Goal: Transaction & Acquisition: Purchase product/service

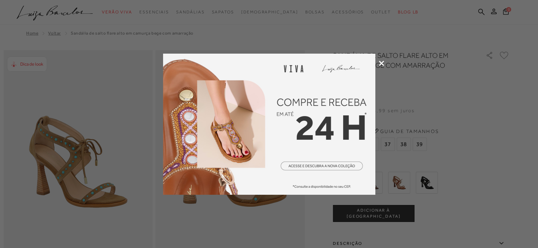
click at [384, 62] on div at bounding box center [269, 124] width 538 height 248
click at [475, 142] on div at bounding box center [269, 124] width 538 height 248
click at [380, 62] on icon at bounding box center [381, 63] width 5 height 5
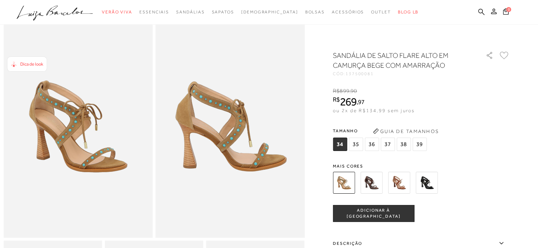
scroll to position [71, 0]
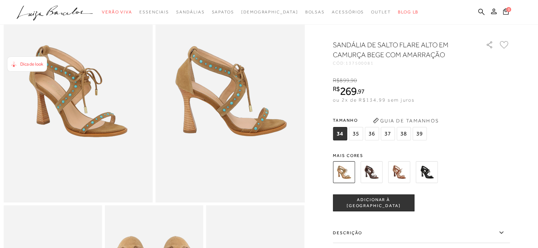
click at [386, 141] on span "37" at bounding box center [387, 133] width 14 height 13
click at [346, 139] on span "34" at bounding box center [340, 133] width 14 height 13
click at [393, 141] on span "37" at bounding box center [387, 133] width 14 height 13
click at [373, 176] on img at bounding box center [371, 173] width 22 height 22
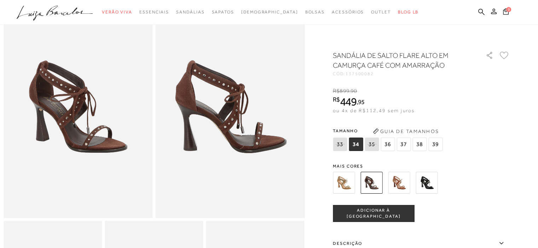
scroll to position [71, 0]
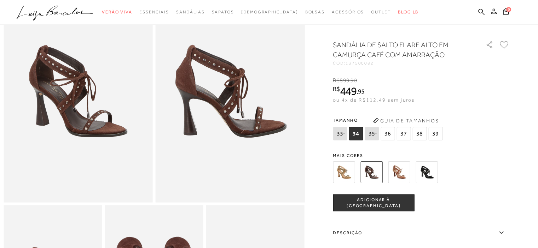
click at [396, 177] on img at bounding box center [399, 173] width 22 height 22
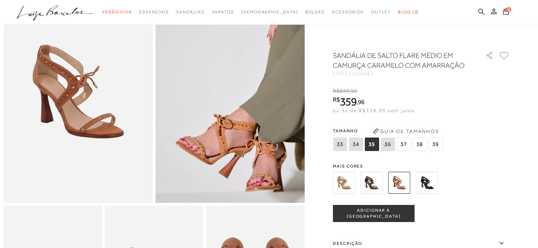
scroll to position [71, 0]
click at [432, 182] on img at bounding box center [426, 183] width 22 height 22
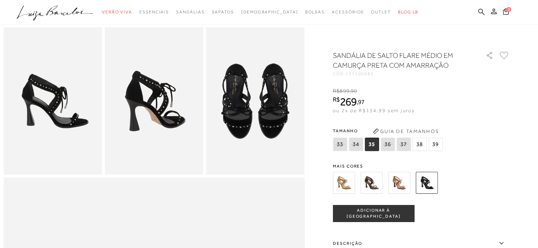
scroll to position [247, 0]
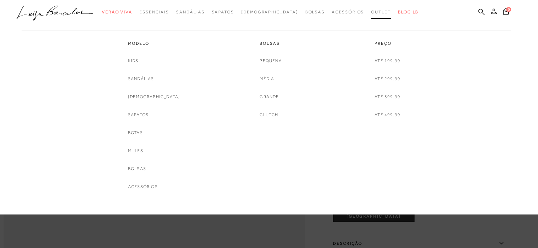
click at [371, 12] on span "Outlet" at bounding box center [381, 12] width 20 height 5
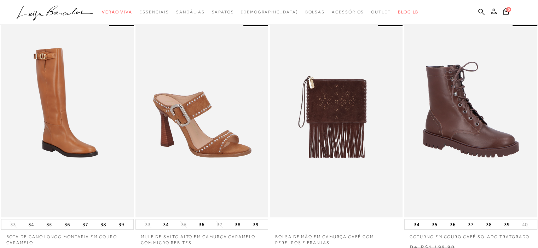
scroll to position [318, 0]
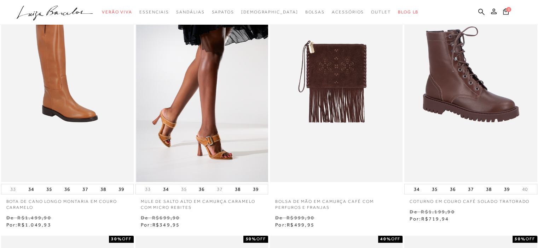
click at [225, 160] on img at bounding box center [202, 83] width 132 height 199
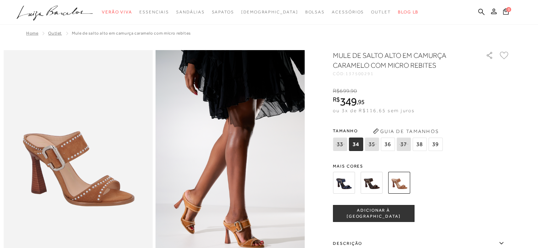
scroll to position [35, 0]
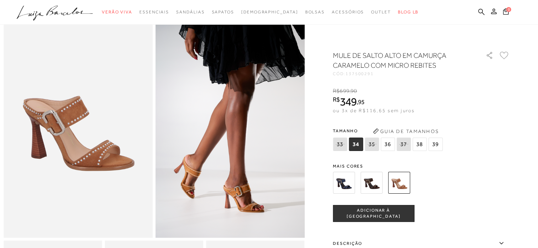
click at [403, 145] on icon at bounding box center [403, 144] width 10 height 9
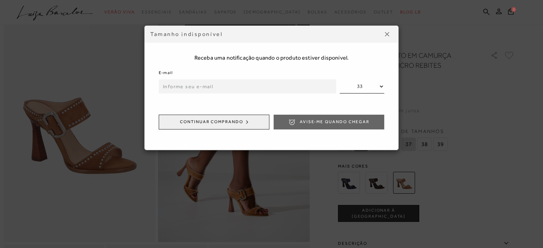
click at [390, 33] on button at bounding box center [386, 34] width 11 height 11
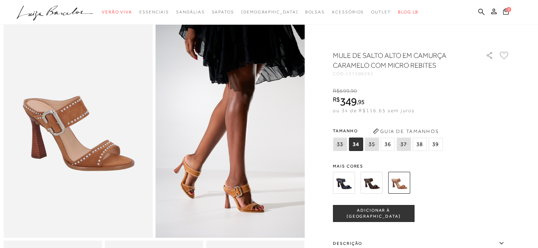
click at [419, 145] on span "38" at bounding box center [419, 144] width 14 height 13
click at [443, 186] on div at bounding box center [412, 183] width 164 height 26
click at [380, 186] on img at bounding box center [371, 183] width 22 height 22
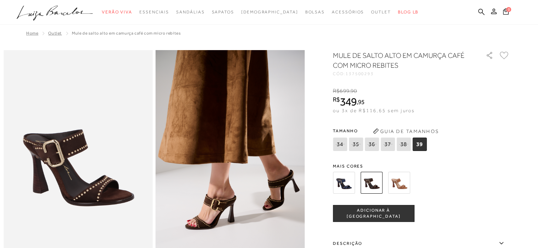
click at [350, 181] on img at bounding box center [344, 183] width 22 height 22
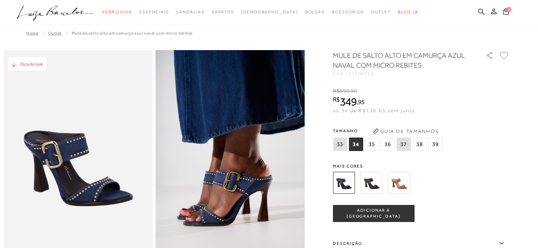
scroll to position [35, 0]
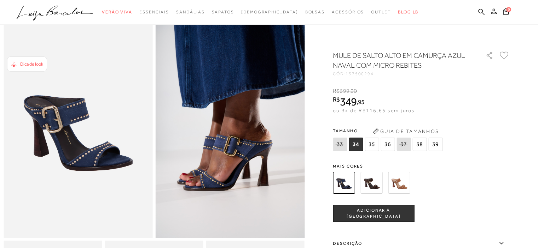
click at [399, 180] on img at bounding box center [399, 183] width 22 height 22
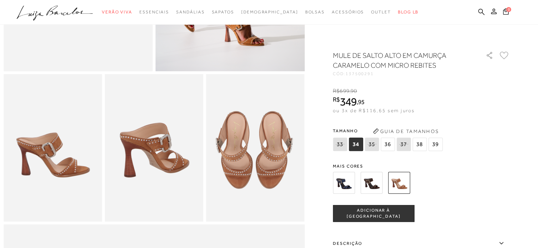
scroll to position [212, 0]
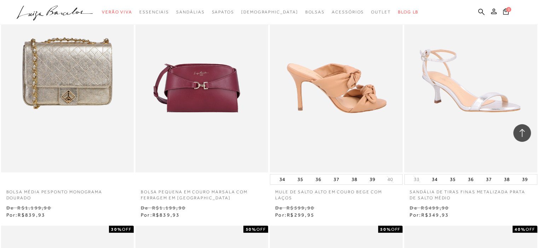
scroll to position [1591, 0]
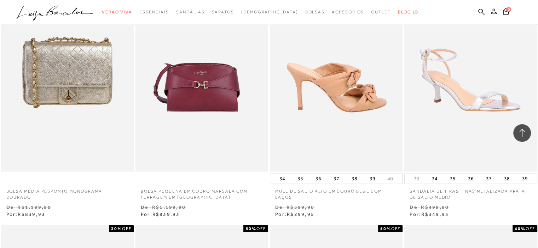
click at [365, 86] on img at bounding box center [336, 72] width 132 height 199
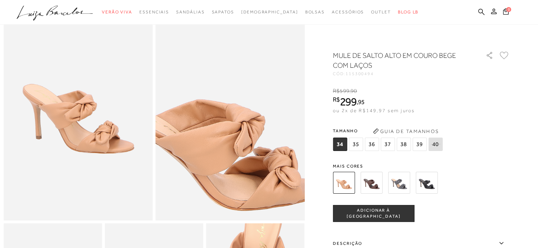
scroll to position [71, 0]
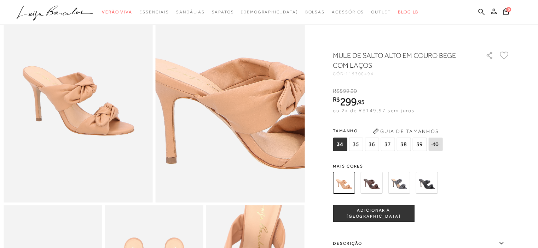
click at [208, 105] on img at bounding box center [253, 79] width 298 height 447
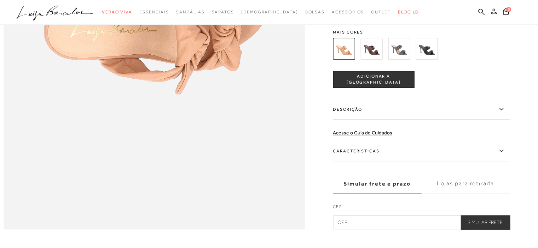
scroll to position [707, 0]
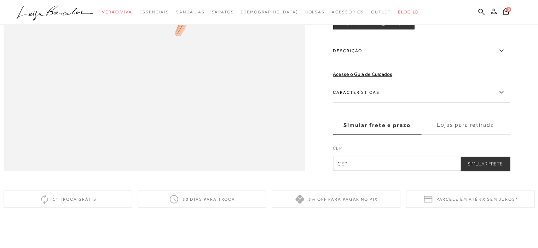
click at [501, 55] on icon at bounding box center [501, 50] width 8 height 9
click at [0, 0] on input "Descrição" at bounding box center [0, 0] width 0 height 0
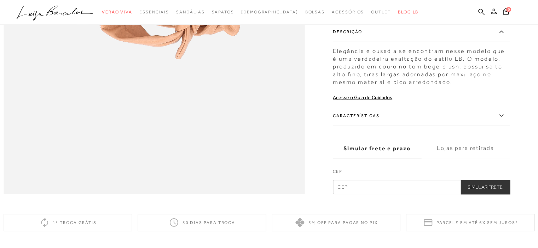
scroll to position [672, 0]
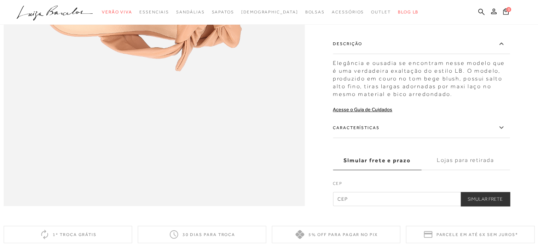
click at [505, 132] on icon at bounding box center [501, 127] width 8 height 9
click at [0, 0] on input "Características" at bounding box center [0, 0] width 0 height 0
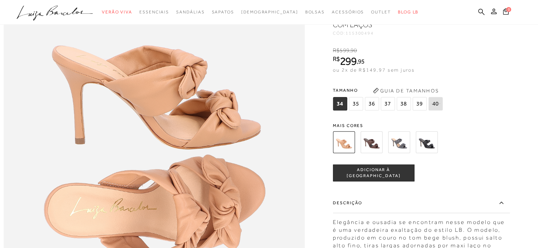
scroll to position [459, 0]
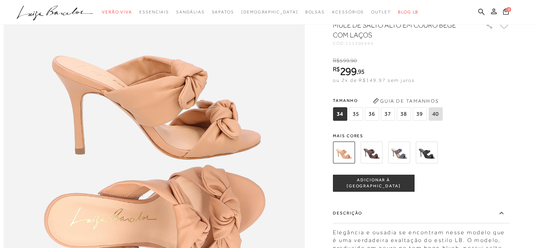
click at [367, 164] on img at bounding box center [371, 153] width 22 height 22
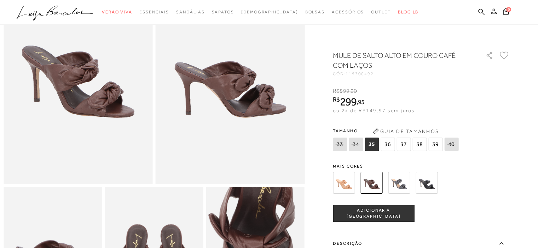
scroll to position [106, 0]
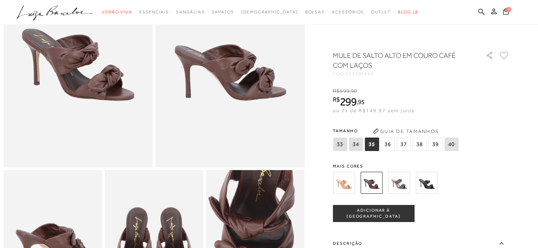
click at [407, 189] on img at bounding box center [399, 183] width 22 height 22
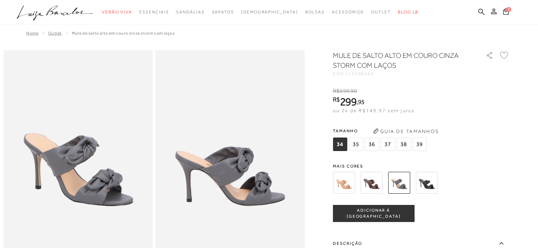
scroll to position [35, 0]
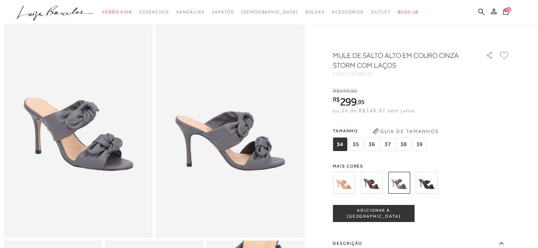
click at [433, 183] on img at bounding box center [426, 183] width 22 height 22
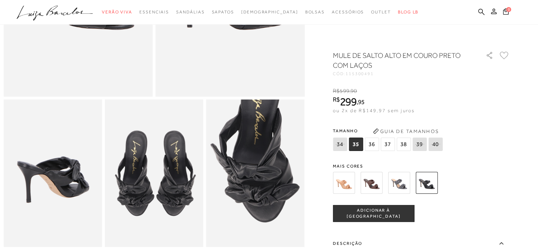
scroll to position [212, 0]
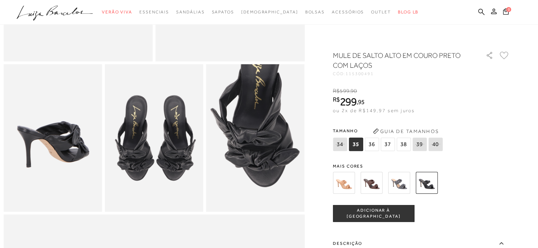
click at [389, 142] on span "37" at bounding box center [387, 144] width 14 height 13
